Goal: Information Seeking & Learning: Find contact information

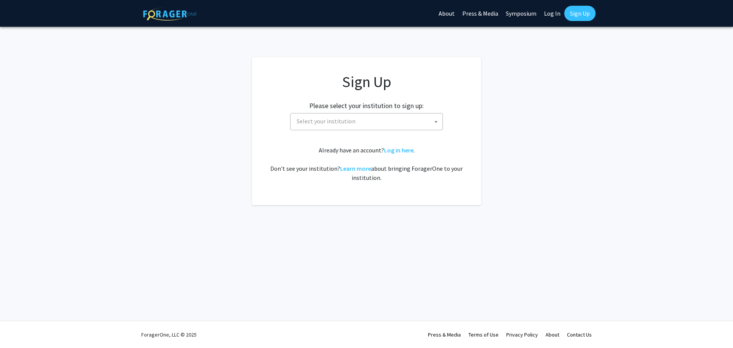
click at [401, 122] on span "Select your institution" at bounding box center [368, 121] width 149 height 16
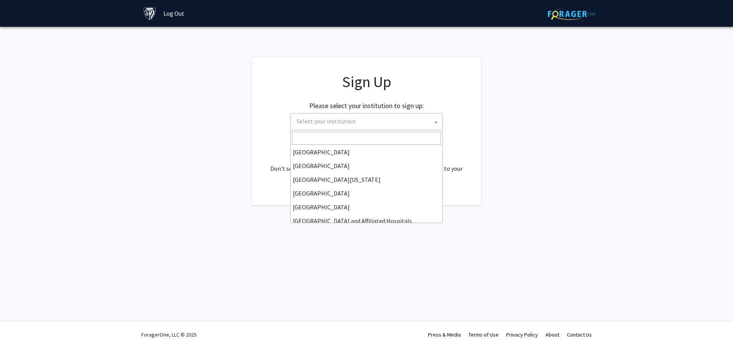
scroll to position [115, 0]
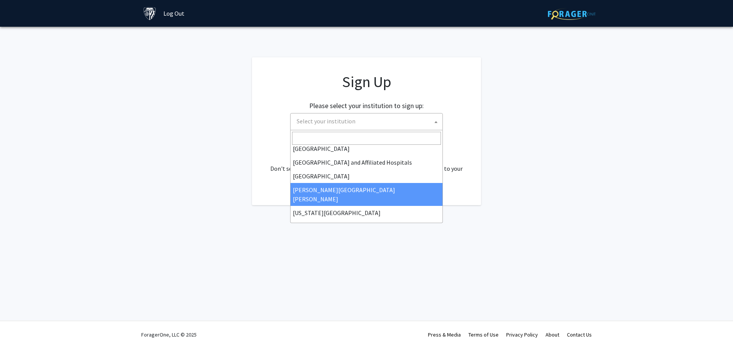
select select "1"
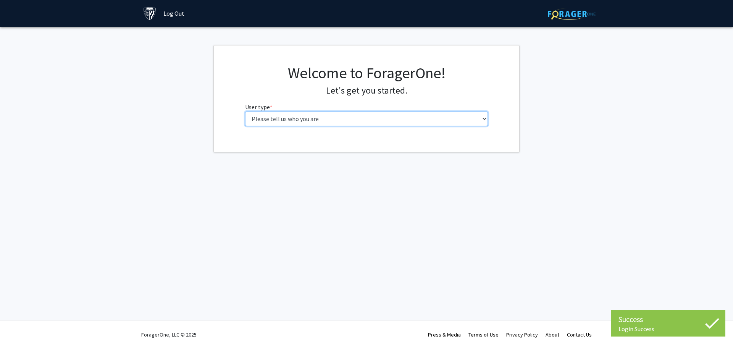
click at [430, 115] on select "Please tell us who you are Undergraduate Student Master's Student Doctoral Cand…" at bounding box center [366, 118] width 243 height 15
select select "2: masters"
click at [245, 111] on select "Please tell us who you are Undergraduate Student Master's Student Doctoral Cand…" at bounding box center [366, 118] width 243 height 15
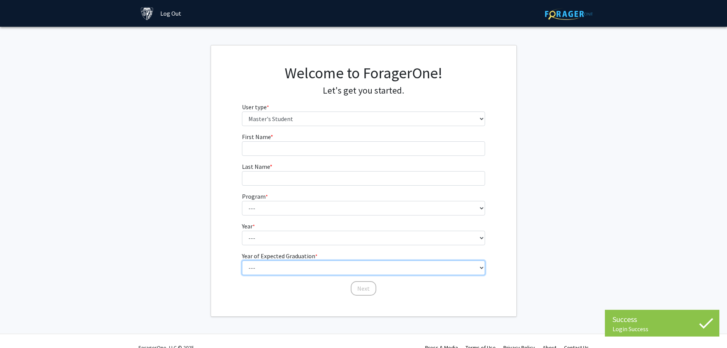
click at [391, 270] on select "--- 2025 2026 2027 2028 2029 2030 2031 2032 2033 2034" at bounding box center [363, 267] width 243 height 15
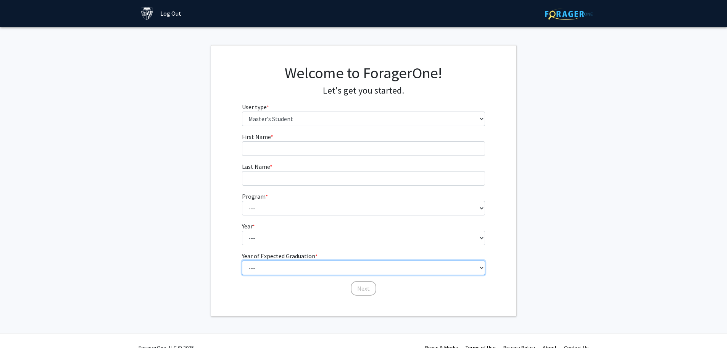
select select "2: 2026"
click at [242, 260] on select "--- 2025 2026 2027 2028 2029 2030 2031 2032 2033 2034" at bounding box center [363, 267] width 243 height 15
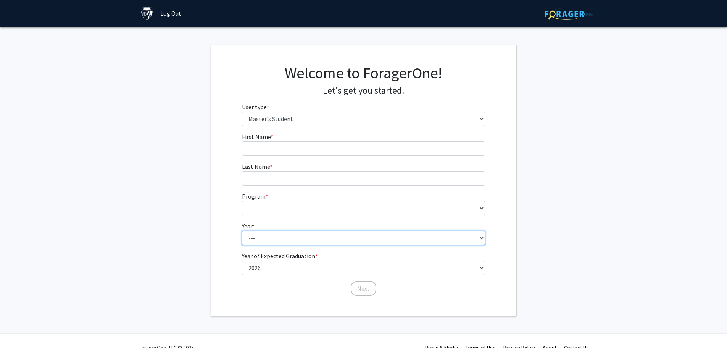
click at [352, 240] on select "--- First Year Second Year" at bounding box center [363, 238] width 243 height 15
select select "2: second_year"
click at [242, 231] on select "--- First Year Second Year" at bounding box center [363, 238] width 243 height 15
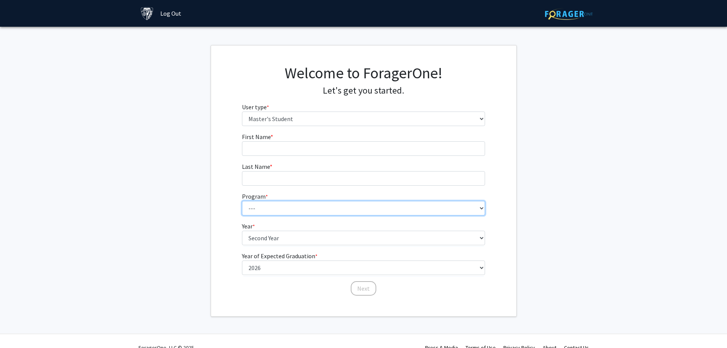
click at [313, 202] on select "--- Anatomy Education Applied and Computational Mathematics Applied Biomedical …" at bounding box center [363, 208] width 243 height 15
click at [242, 201] on select "--- Anatomy Education Applied and Computational Mathematics Applied Biomedical …" at bounding box center [363, 208] width 243 height 15
click at [296, 205] on select "--- Anatomy Education Applied and Computational Mathematics Applied Biomedical …" at bounding box center [363, 208] width 243 height 15
select select "26: 18"
click at [242, 201] on select "--- Anatomy Education Applied and Computational Mathematics Applied Biomedical …" at bounding box center [363, 208] width 243 height 15
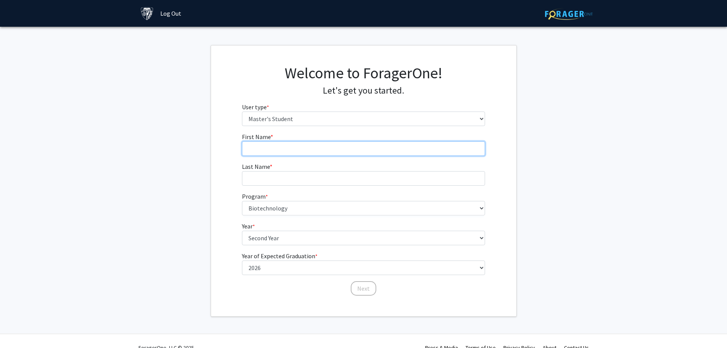
click at [326, 149] on input "First Name * required" at bounding box center [363, 148] width 243 height 15
type input "[PERSON_NAME]"
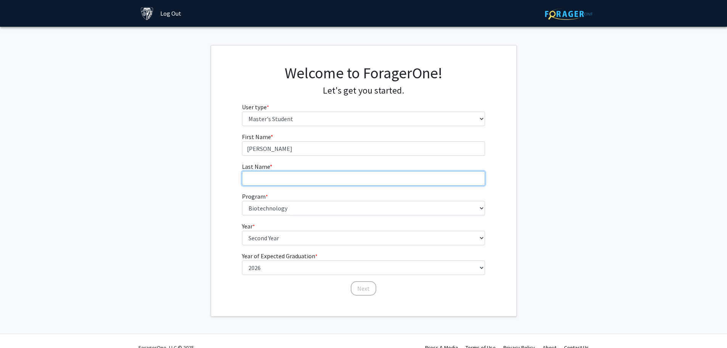
type input "[PERSON_NAME]"
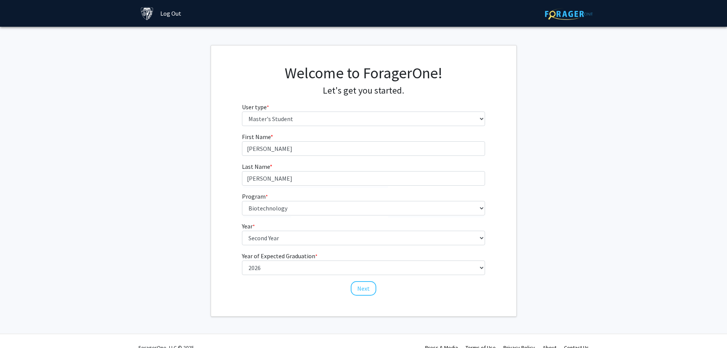
click at [615, 186] on fg-get-started "Welcome to ForagerOne! Let's get you started. User type * required Please tell …" at bounding box center [363, 180] width 727 height 271
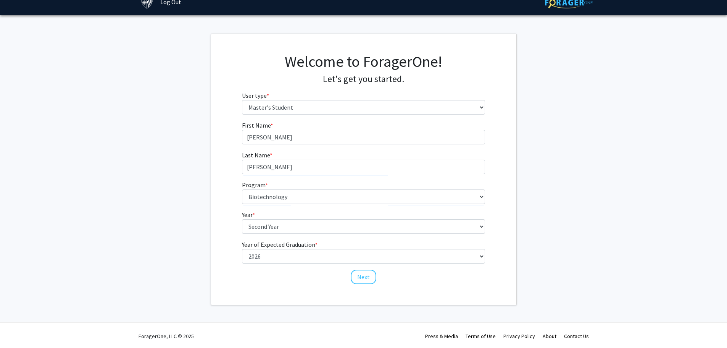
scroll to position [13, 0]
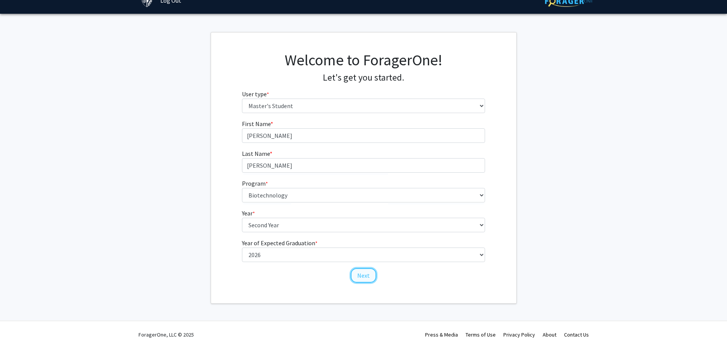
click at [367, 274] on button "Next" at bounding box center [364, 275] width 26 height 15
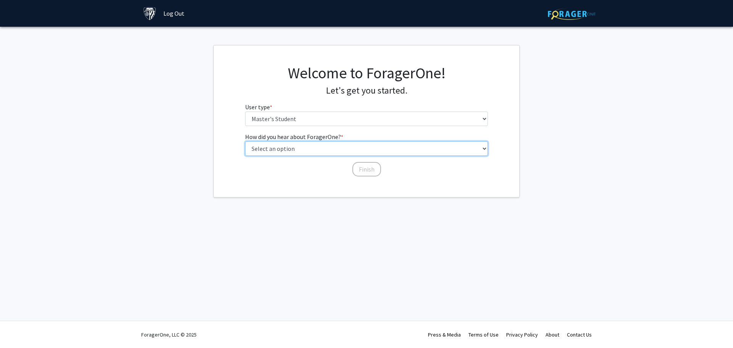
click at [358, 149] on select "Select an option Peer/student recommendation Faculty/staff recommendation Unive…" at bounding box center [366, 148] width 243 height 15
select select "3: university_website"
click at [245, 141] on select "Select an option Peer/student recommendation Faculty/staff recommendation Unive…" at bounding box center [366, 148] width 243 height 15
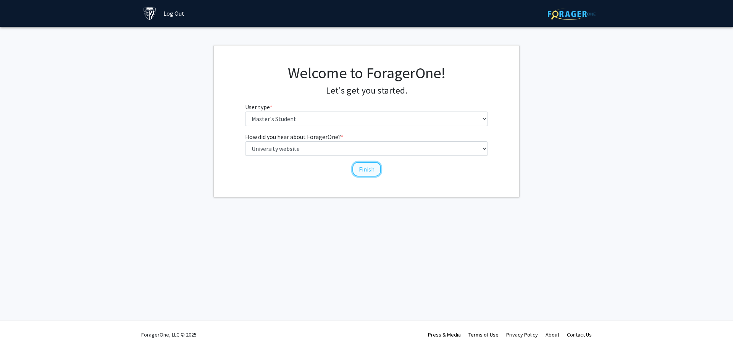
click at [371, 169] on button "Finish" at bounding box center [366, 169] width 29 height 15
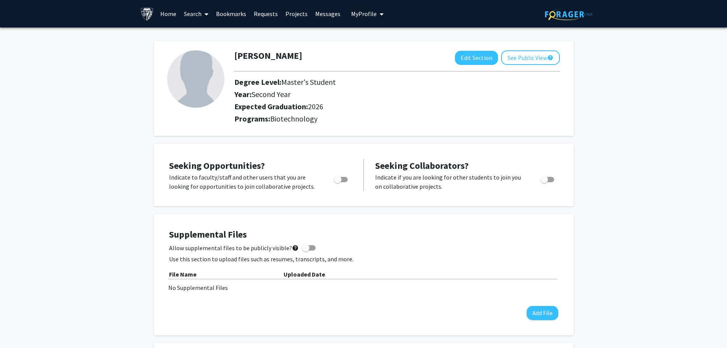
click at [163, 17] on link "Home" at bounding box center [168, 13] width 24 height 27
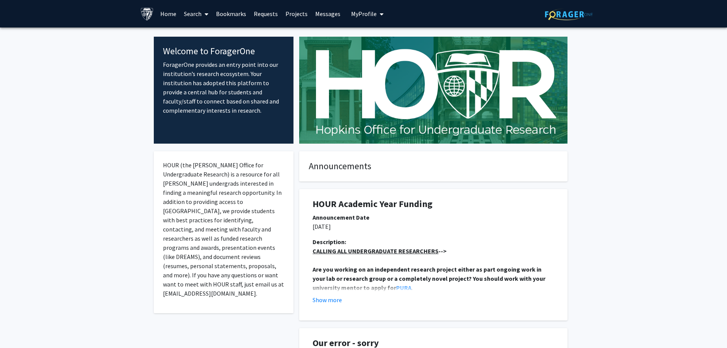
click at [202, 16] on link "Search" at bounding box center [196, 13] width 32 height 27
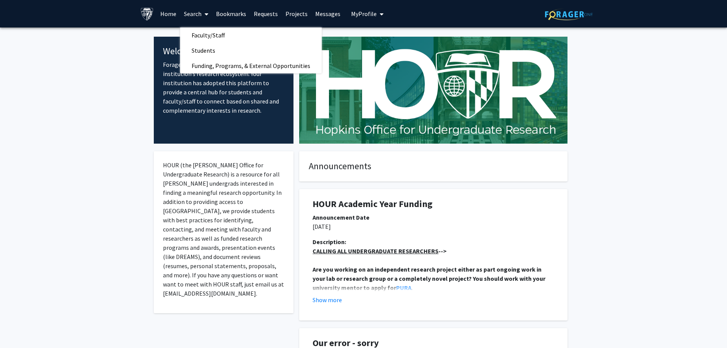
click at [253, 10] on link "Requests" at bounding box center [266, 13] width 32 height 27
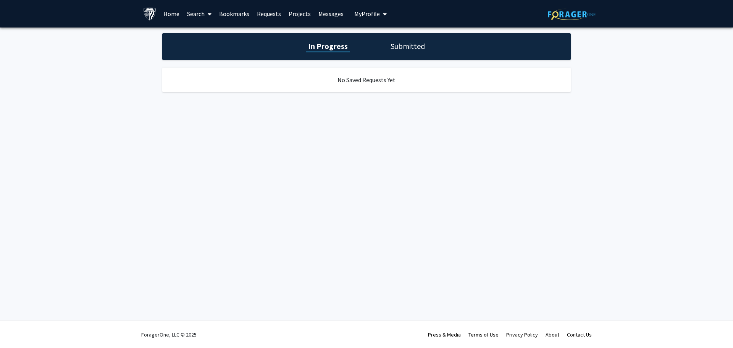
click at [303, 14] on link "Projects" at bounding box center [300, 13] width 30 height 27
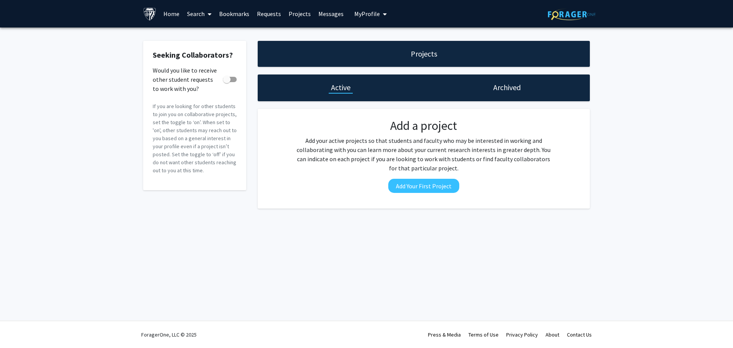
click at [250, 16] on link "Bookmarks" at bounding box center [234, 13] width 38 height 27
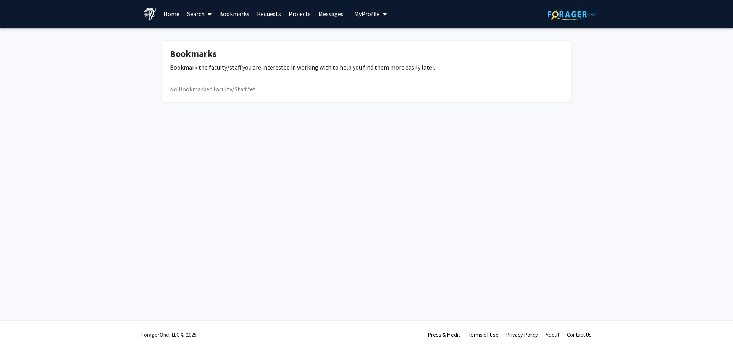
click at [331, 10] on link "Messages" at bounding box center [331, 13] width 33 height 27
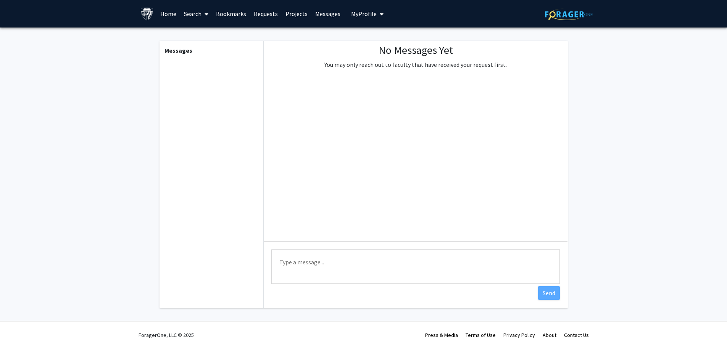
click at [223, 18] on link "Bookmarks" at bounding box center [231, 13] width 38 height 27
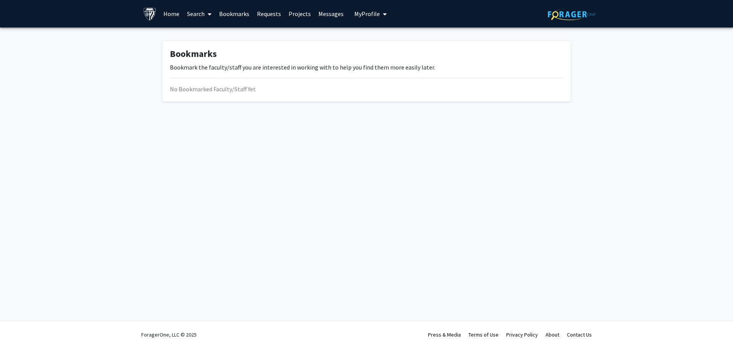
click at [199, 19] on link "Search" at bounding box center [199, 13] width 32 height 27
click at [167, 8] on link "Home" at bounding box center [172, 13] width 24 height 27
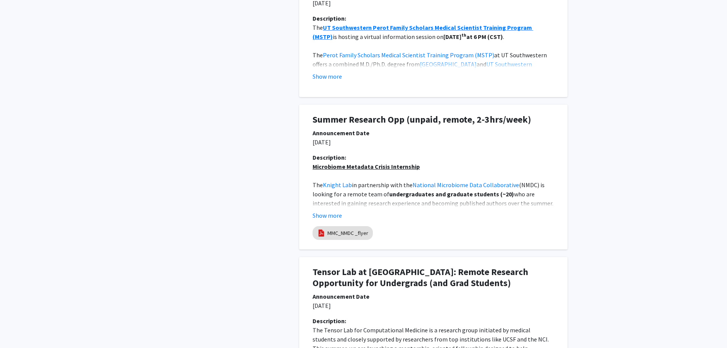
scroll to position [496, 0]
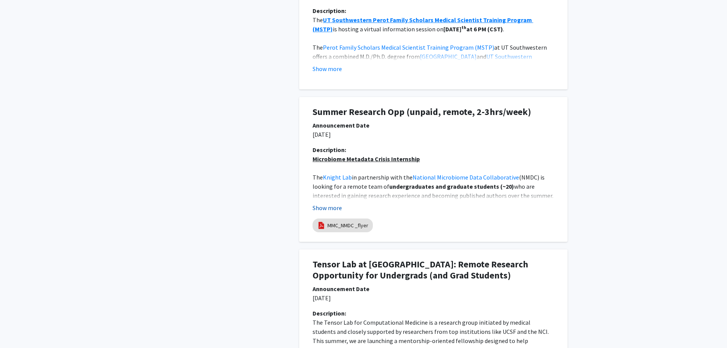
click at [331, 208] on button "Show more" at bounding box center [327, 207] width 29 height 9
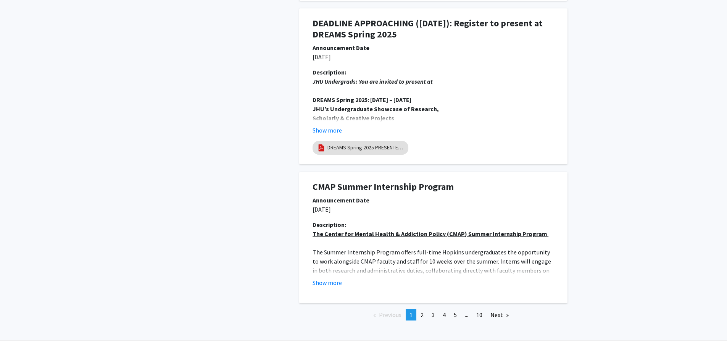
scroll to position [1697, 0]
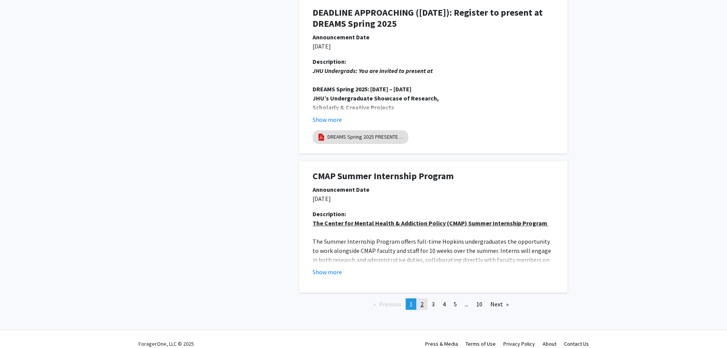
click at [425, 298] on link "page 2" at bounding box center [422, 303] width 11 height 11
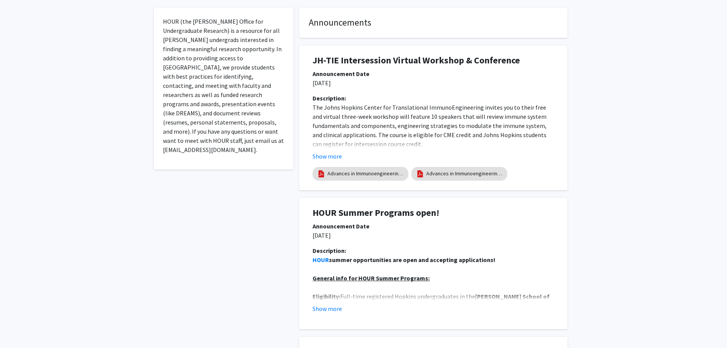
scroll to position [153, 0]
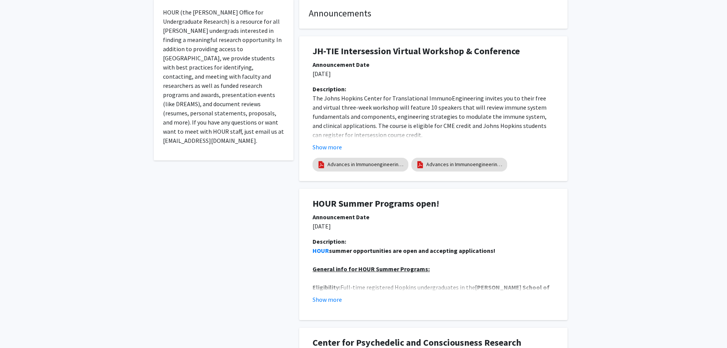
click at [493, 113] on p "The Johns Hopkins Center for Translational ImmunoEngineering invites you to the…" at bounding box center [434, 117] width 242 height 46
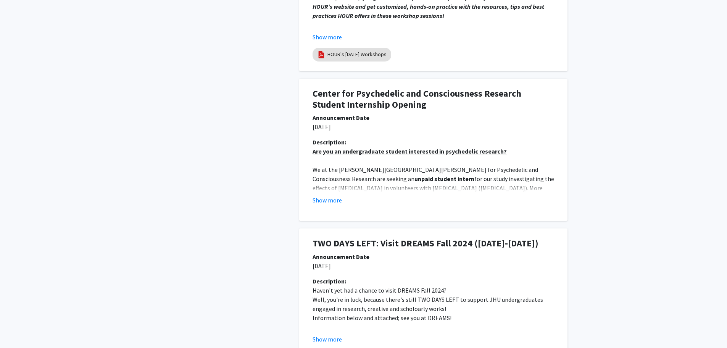
scroll to position [725, 0]
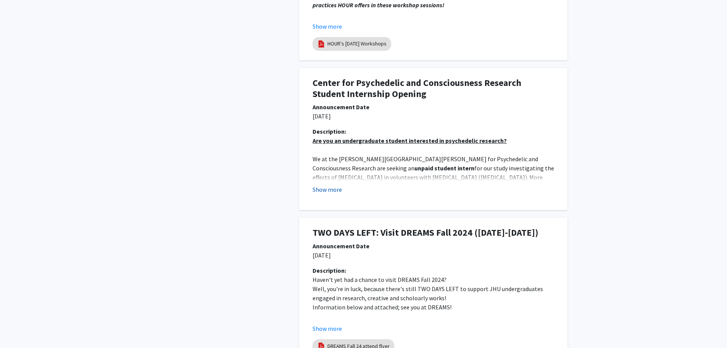
click at [325, 186] on button "Show more" at bounding box center [327, 189] width 29 height 9
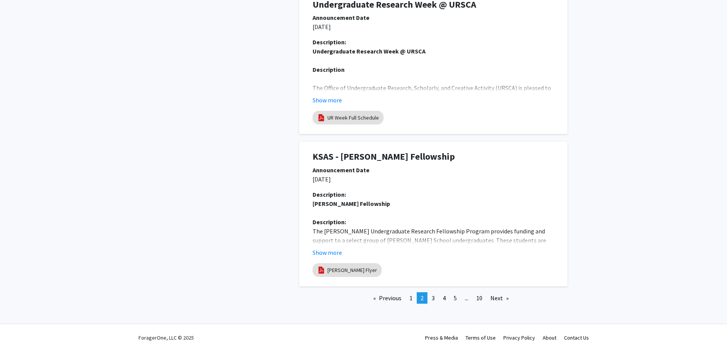
scroll to position [1563, 0]
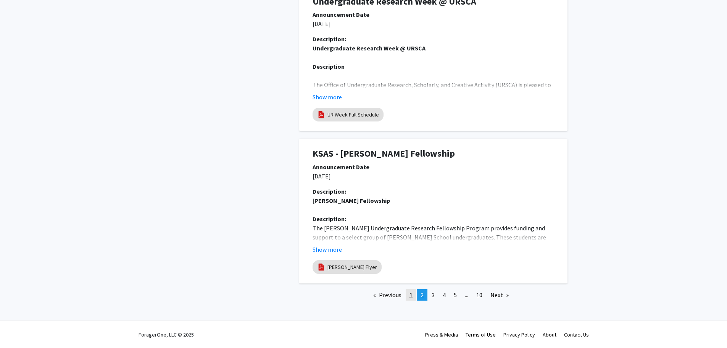
click at [411, 294] on span "1" at bounding box center [411, 295] width 3 height 8
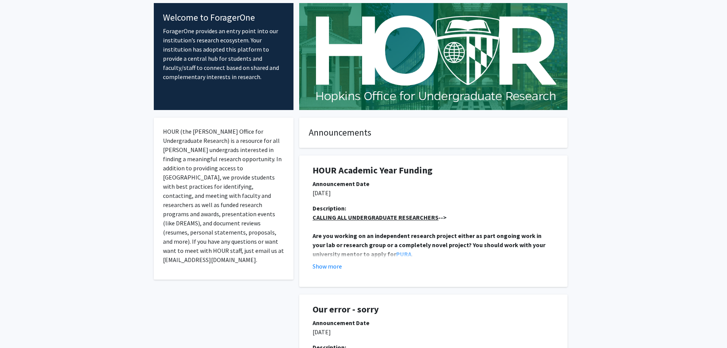
scroll to position [153, 0]
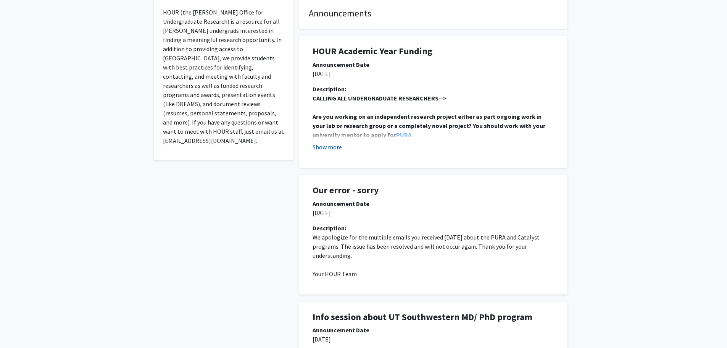
click at [329, 145] on button "Show more" at bounding box center [327, 146] width 29 height 9
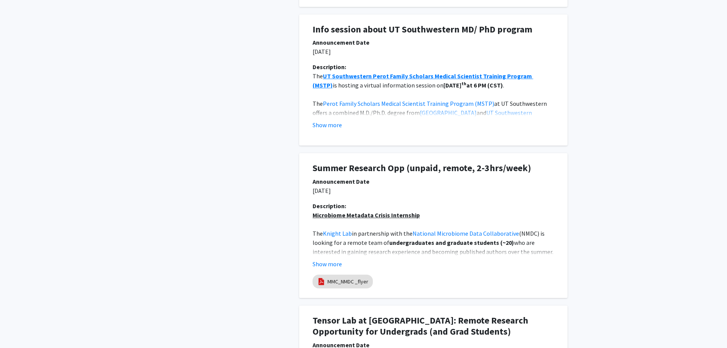
scroll to position [725, 0]
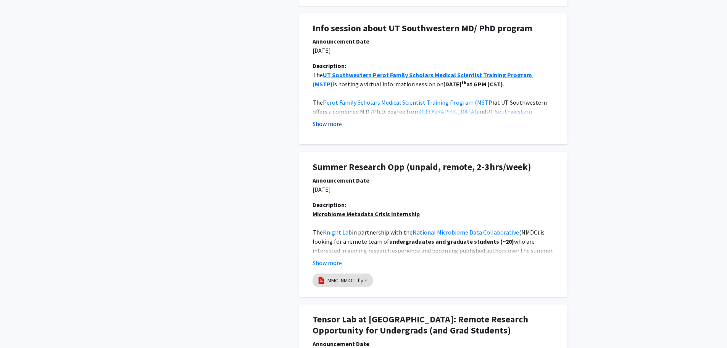
click at [332, 125] on button "Show more" at bounding box center [327, 123] width 29 height 9
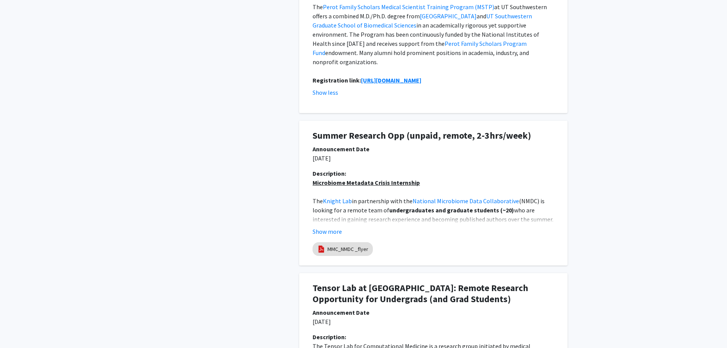
scroll to position [840, 0]
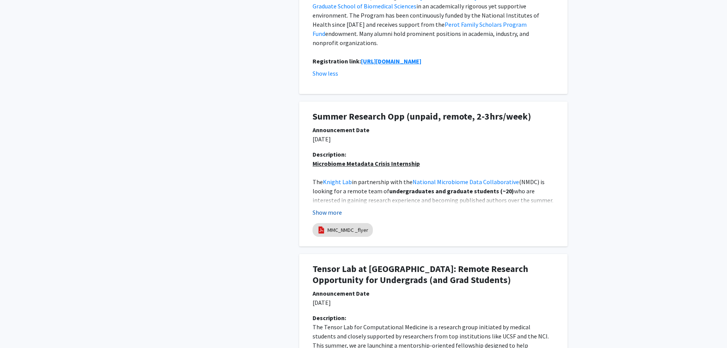
click at [323, 208] on button "Show more" at bounding box center [327, 212] width 29 height 9
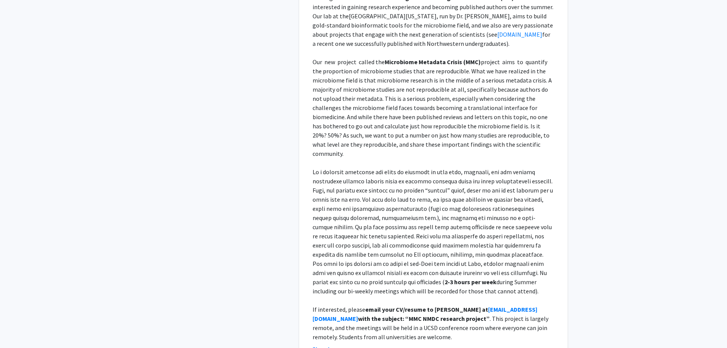
scroll to position [1069, 0]
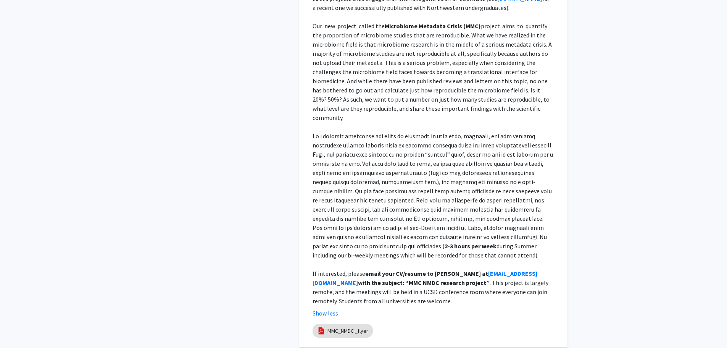
drag, startPoint x: 432, startPoint y: 257, endPoint x: 479, endPoint y: 258, distance: 47.0
click at [479, 269] on strong "email your CV/resume to [PERSON_NAME] at" at bounding box center [426, 273] width 123 height 8
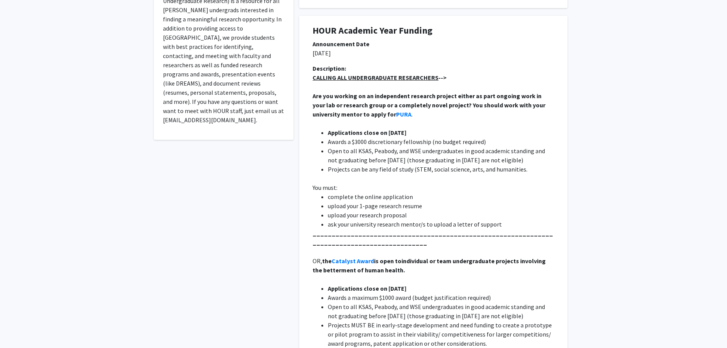
scroll to position [153, 0]
